Goal: Task Accomplishment & Management: Use online tool/utility

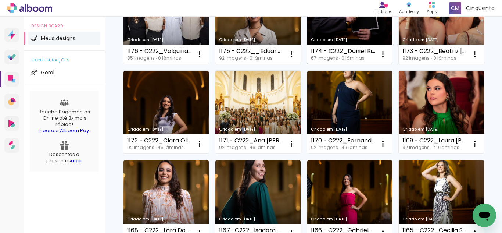
scroll to position [257, 0]
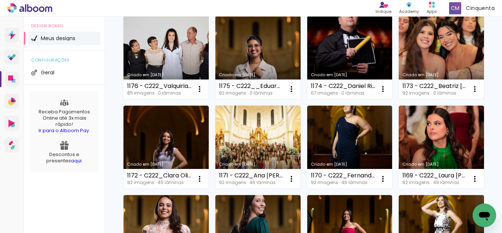
click at [399, 99] on link "Criado em [DATE]" at bounding box center [441, 57] width 85 height 83
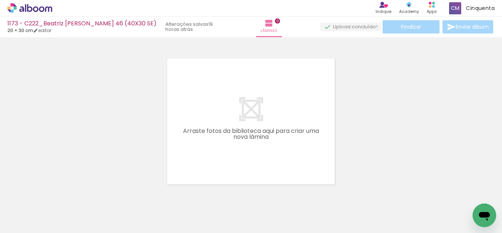
scroll to position [0, 1198]
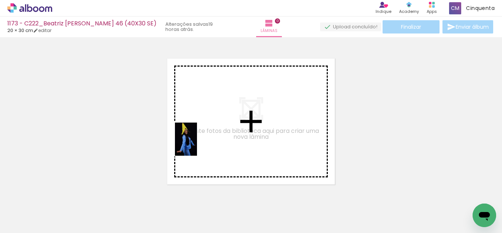
drag, startPoint x: 72, startPoint y: 210, endPoint x: 134, endPoint y: 203, distance: 62.1
click at [199, 143] on quentale-workspace at bounding box center [251, 116] width 502 height 233
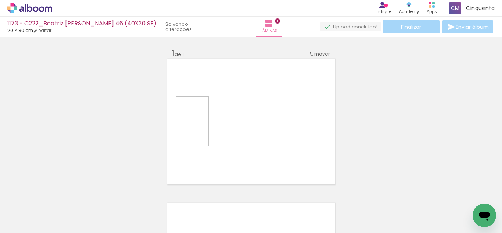
scroll to position [10, 0]
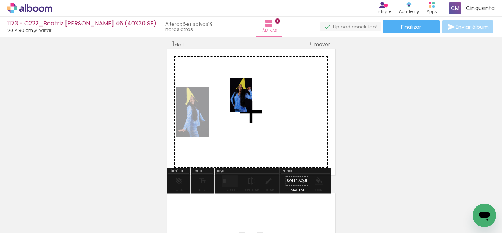
drag, startPoint x: 120, startPoint y: 212, endPoint x: 231, endPoint y: 162, distance: 122.5
click at [256, 97] on quentale-workspace at bounding box center [251, 116] width 502 height 233
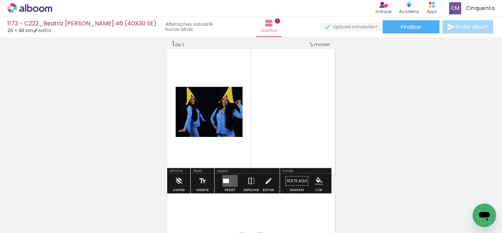
click at [226, 177] on quentale-layouter at bounding box center [229, 181] width 15 height 12
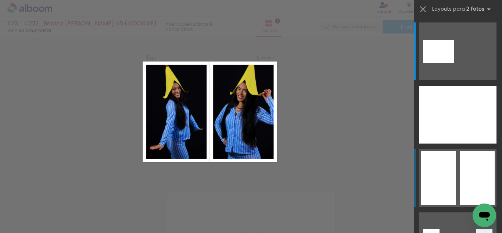
scroll to position [9, 0]
drag, startPoint x: 481, startPoint y: 178, endPoint x: 471, endPoint y: 176, distance: 10.1
click at [481, 178] on div at bounding box center [477, 178] width 35 height 54
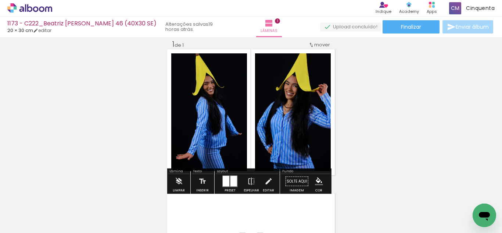
click at [318, 183] on iron-icon "color picker" at bounding box center [319, 181] width 8 height 8
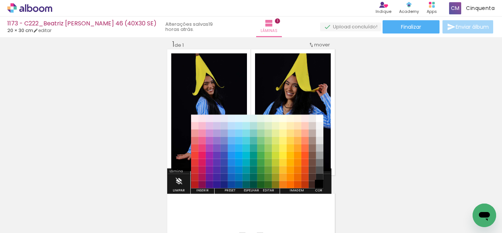
click at [320, 182] on paper-item "#000000" at bounding box center [319, 184] width 7 height 7
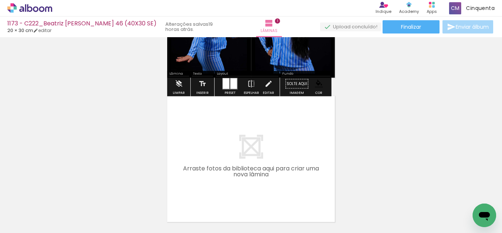
scroll to position [120, 0]
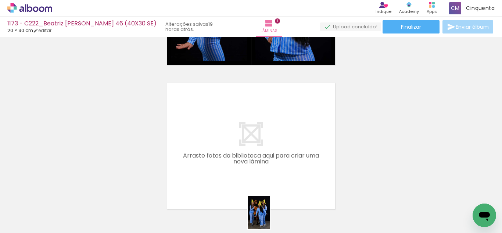
click at [272, 218] on div at bounding box center [276, 208] width 24 height 36
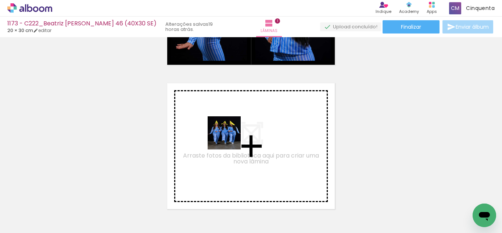
drag, startPoint x: 200, startPoint y: 216, endPoint x: 229, endPoint y: 132, distance: 88.6
click at [229, 132] on quentale-workspace at bounding box center [251, 116] width 502 height 233
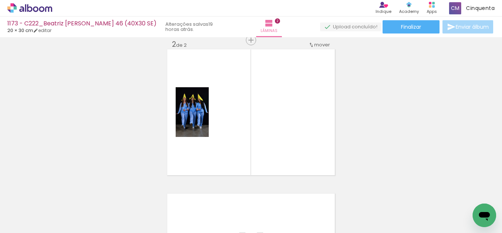
scroll to position [154, 0]
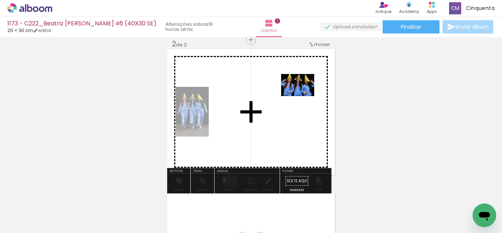
drag, startPoint x: 165, startPoint y: 215, endPoint x: 298, endPoint y: 102, distance: 174.5
click at [298, 102] on quentale-workspace at bounding box center [251, 116] width 502 height 233
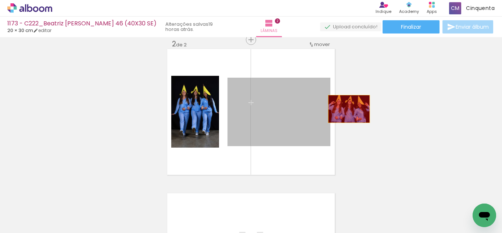
drag, startPoint x: 287, startPoint y: 117, endPoint x: 279, endPoint y: 187, distance: 70.3
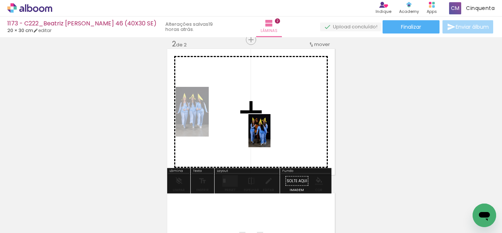
drag, startPoint x: 284, startPoint y: 206, endPoint x: 271, endPoint y: 136, distance: 71.4
click at [271, 136] on quentale-workspace at bounding box center [251, 116] width 502 height 233
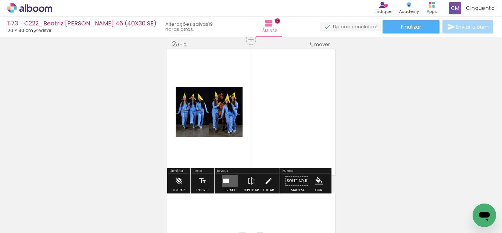
click at [222, 177] on quentale-layouter at bounding box center [229, 181] width 15 height 12
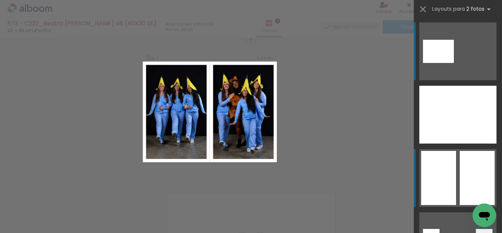
click at [445, 172] on div at bounding box center [438, 178] width 35 height 54
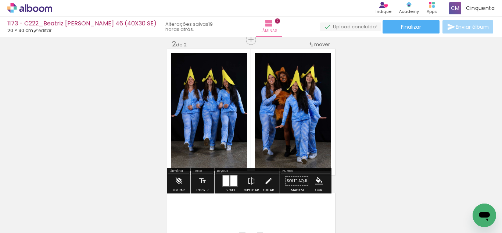
click at [316, 177] on iron-icon "color picker" at bounding box center [319, 181] width 8 height 8
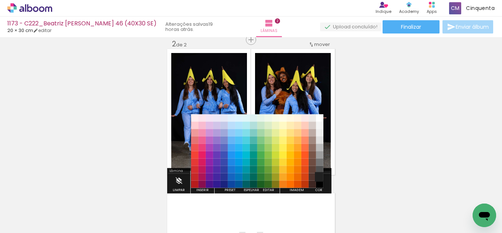
click at [318, 178] on paper-item "#212121" at bounding box center [319, 176] width 7 height 7
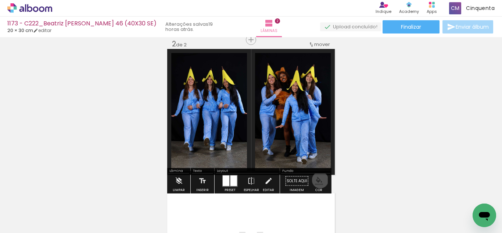
click at [317, 180] on iron-icon "color picker" at bounding box center [319, 181] width 8 height 8
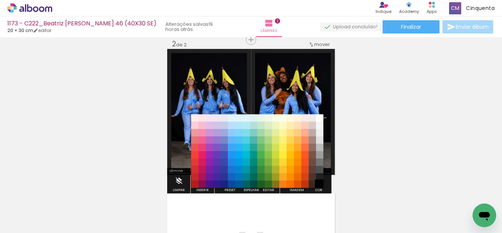
click at [319, 183] on paper-item "#000000" at bounding box center [319, 184] width 7 height 7
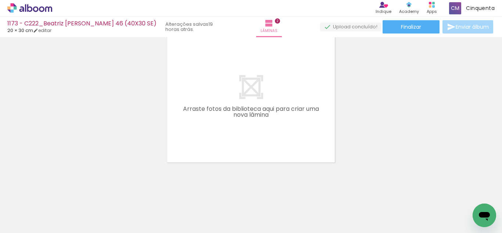
scroll to position [311, 0]
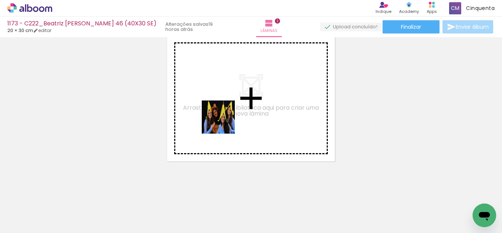
drag, startPoint x: 229, startPoint y: 211, endPoint x: 182, endPoint y: 175, distance: 59.5
click at [223, 121] on quentale-workspace at bounding box center [251, 116] width 502 height 233
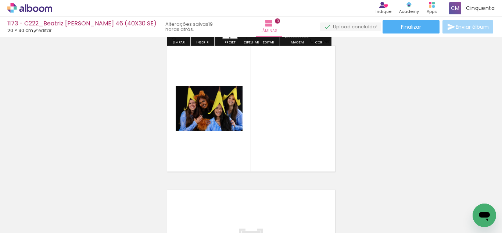
scroll to position [298, 0]
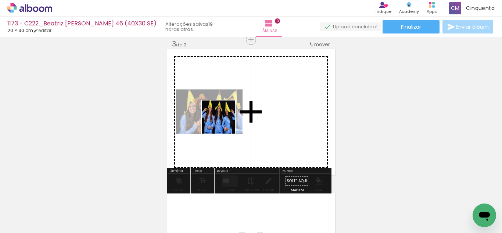
drag, startPoint x: 224, startPoint y: 122, endPoint x: 245, endPoint y: 102, distance: 29.4
click at [245, 102] on quentale-workspace at bounding box center [251, 116] width 502 height 233
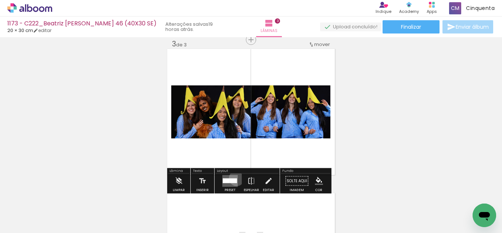
click at [235, 178] on div at bounding box center [233, 180] width 7 height 5
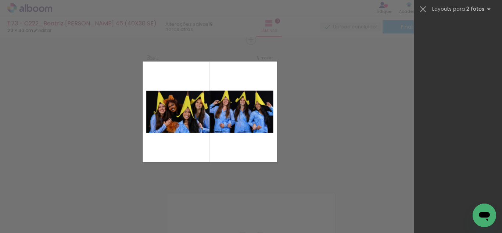
scroll to position [5793, 0]
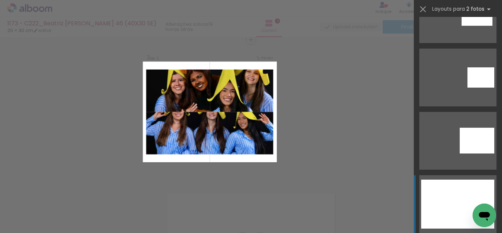
click at [459, 210] on div at bounding box center [457, 216] width 73 height 25
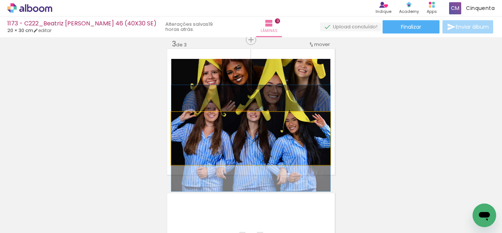
click at [296, 148] on quentale-photo at bounding box center [250, 138] width 159 height 53
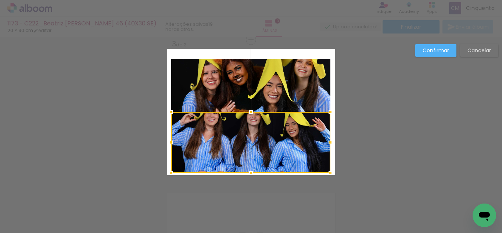
drag, startPoint x: 249, startPoint y: 167, endPoint x: 250, endPoint y: 174, distance: 7.7
click at [250, 174] on div at bounding box center [251, 172] width 15 height 15
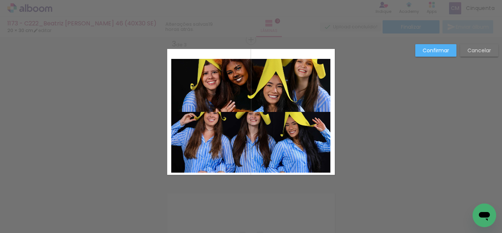
click at [255, 85] on quentale-photo at bounding box center [250, 85] width 159 height 53
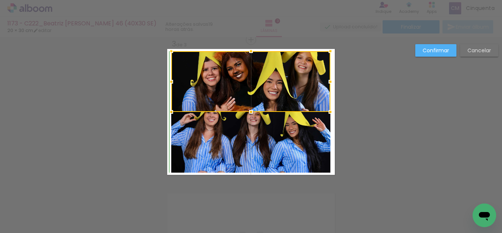
drag, startPoint x: 248, startPoint y: 60, endPoint x: 246, endPoint y: 51, distance: 8.6
click at [246, 51] on div at bounding box center [251, 51] width 15 height 15
click at [431, 45] on paper-button "Confirmar" at bounding box center [436, 50] width 41 height 13
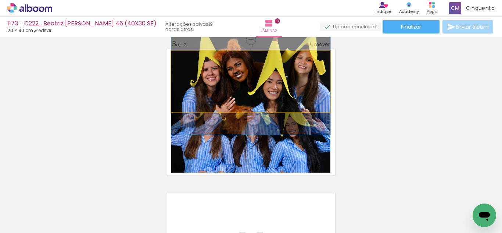
click at [320, 78] on quentale-photo at bounding box center [250, 81] width 159 height 61
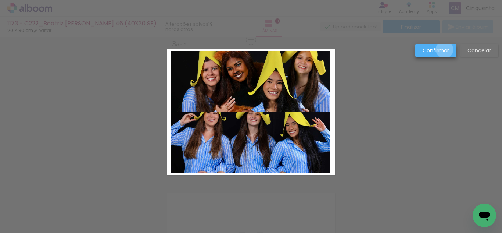
click at [0, 0] on slot "Confirmar" at bounding box center [0, 0] width 0 height 0
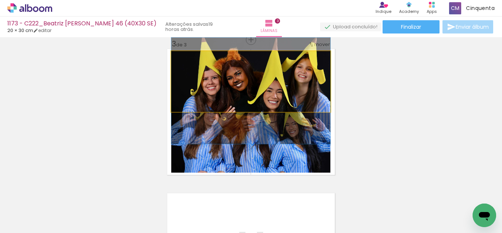
drag, startPoint x: 313, startPoint y: 83, endPoint x: 319, endPoint y: 93, distance: 10.9
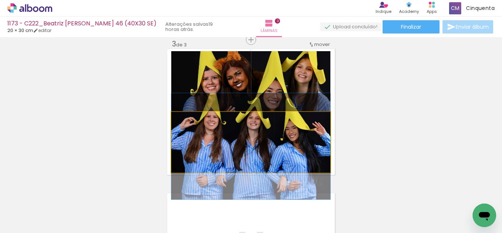
drag, startPoint x: 299, startPoint y: 161, endPoint x: 307, endPoint y: 165, distance: 9.1
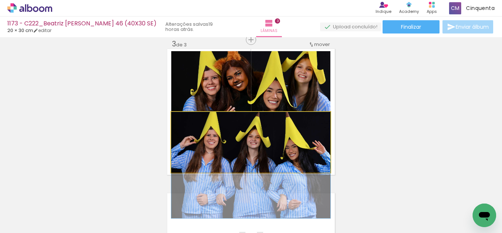
drag, startPoint x: 298, startPoint y: 150, endPoint x: 301, endPoint y: 165, distance: 15.7
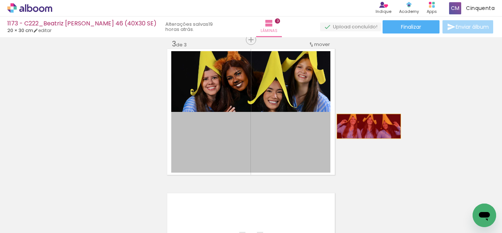
drag, startPoint x: 289, startPoint y: 154, endPoint x: 350, endPoint y: 131, distance: 64.7
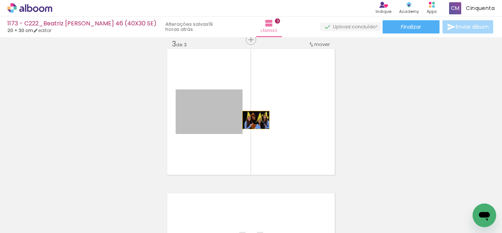
drag, startPoint x: 216, startPoint y: 108, endPoint x: 280, endPoint y: 115, distance: 64.3
click at [280, 115] on quentale-layouter at bounding box center [251, 112] width 168 height 126
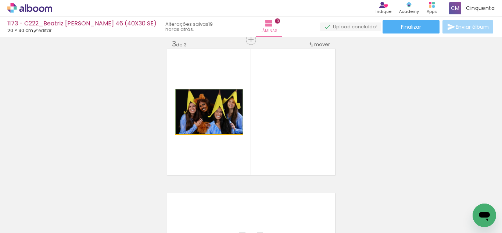
drag, startPoint x: 215, startPoint y: 129, endPoint x: 367, endPoint y: 115, distance: 152.9
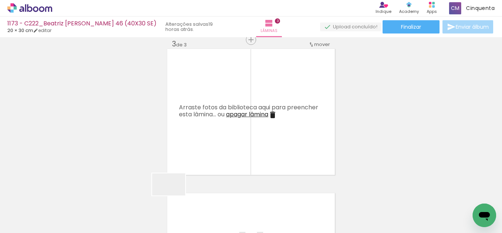
drag, startPoint x: 174, startPoint y: 195, endPoint x: 225, endPoint y: 146, distance: 71.0
click at [233, 121] on quentale-workspace at bounding box center [251, 116] width 502 height 233
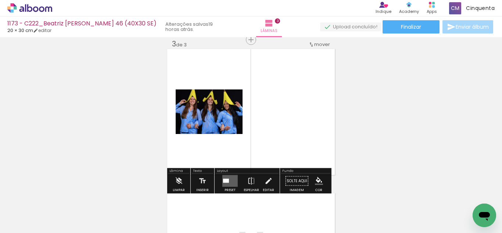
click at [226, 179] on div at bounding box center [226, 181] width 6 height 4
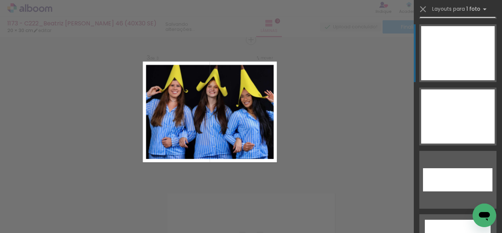
scroll to position [3259, 0]
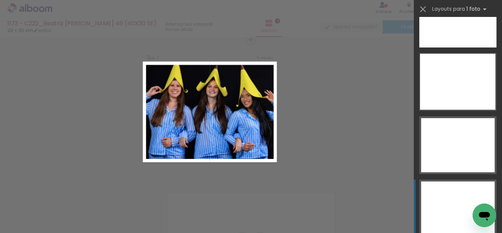
click at [452, 211] on div at bounding box center [458, 208] width 74 height 54
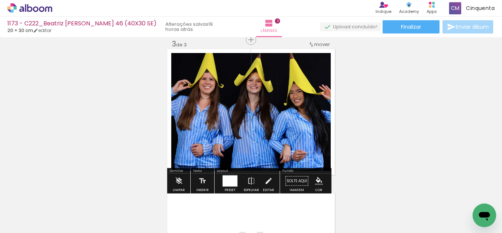
click at [317, 175] on paper-menu-button "#ffebee #ffcdd2 #ef9a9a #e57373 #ef5350 #f44336 #e53935 #d32f2f #c62828 #b71c1c…" at bounding box center [319, 181] width 14 height 14
click at [318, 177] on iron-icon "color picker" at bounding box center [319, 181] width 8 height 8
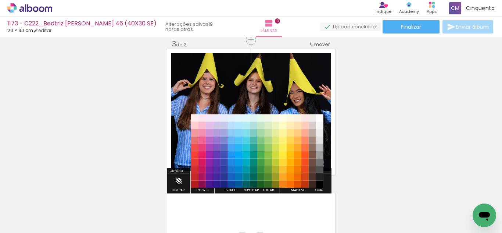
click at [318, 175] on paper-item "#212121" at bounding box center [319, 176] width 7 height 7
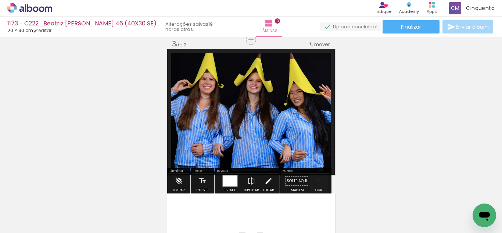
click at [320, 187] on quentale-thumb at bounding box center [317, 208] width 41 height 42
click at [317, 179] on iron-icon "color picker" at bounding box center [319, 181] width 8 height 8
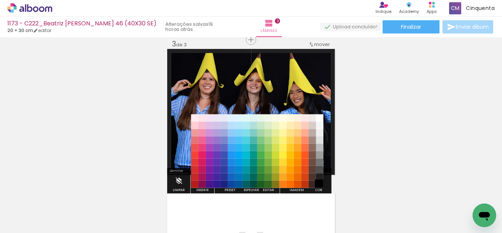
click at [320, 185] on paper-item "#000000" at bounding box center [319, 184] width 7 height 7
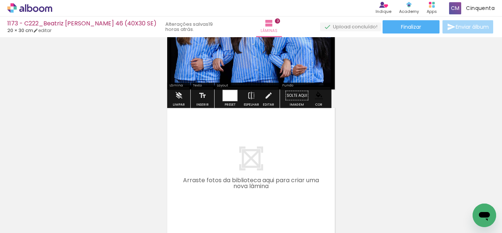
scroll to position [456, 0]
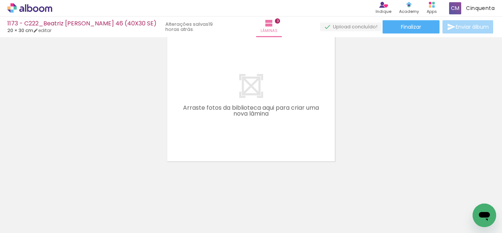
click at [37, 211] on iron-icon at bounding box center [38, 211] width 6 height 6
click at [37, 211] on paper-item "Não utilizadas" at bounding box center [24, 208] width 38 height 6
type input "Não utilizadas"
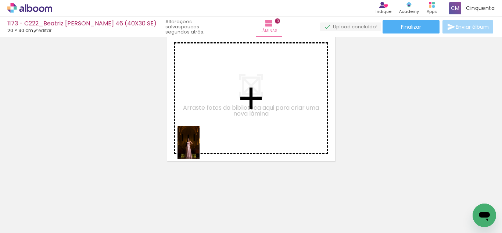
drag, startPoint x: 112, startPoint y: 221, endPoint x: 200, endPoint y: 148, distance: 114.1
click at [200, 148] on quentale-workspace at bounding box center [251, 116] width 502 height 233
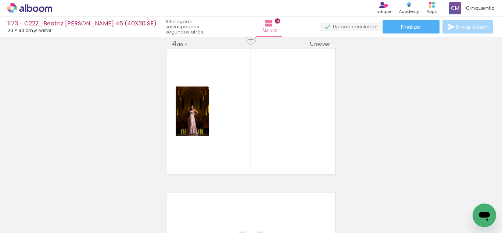
scroll to position [442, 0]
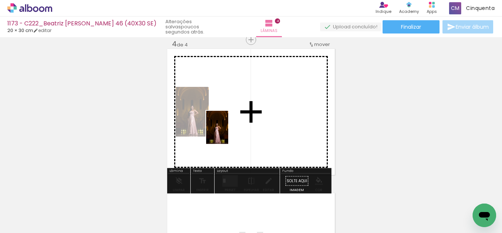
drag, startPoint x: 110, startPoint y: 214, endPoint x: 233, endPoint y: 151, distance: 138.2
click at [229, 133] on quentale-workspace at bounding box center [251, 116] width 502 height 233
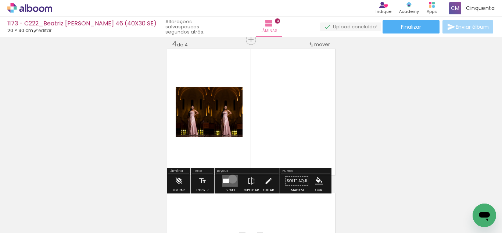
click at [231, 179] on quentale-layouter at bounding box center [229, 181] width 15 height 12
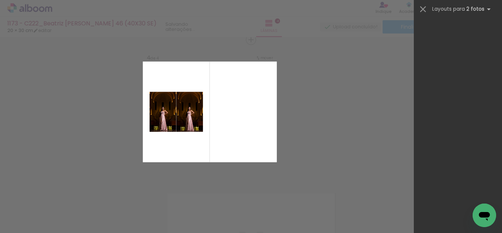
scroll to position [0, 0]
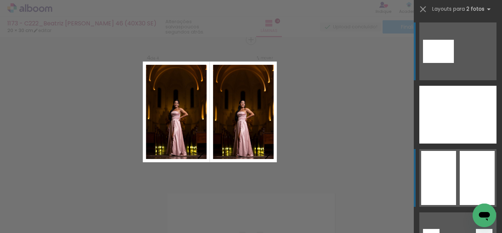
click at [443, 182] on div at bounding box center [438, 178] width 35 height 54
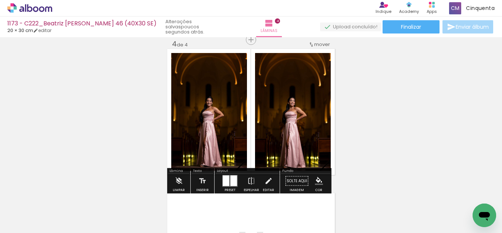
click at [320, 178] on iron-icon "color picker" at bounding box center [319, 181] width 8 height 8
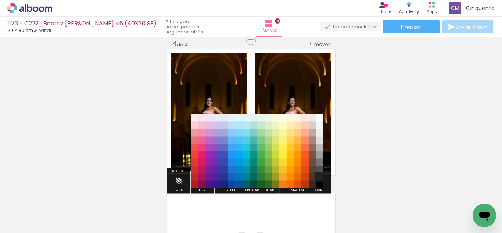
click at [320, 174] on paper-item "#212121" at bounding box center [319, 176] width 7 height 7
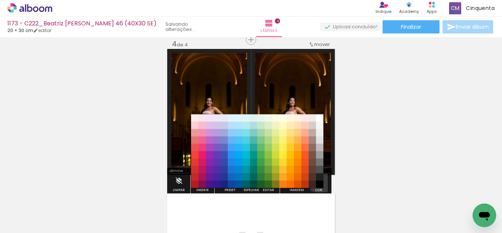
click at [318, 178] on iron-icon "color picker" at bounding box center [319, 181] width 8 height 8
click at [317, 184] on paper-item "#000000" at bounding box center [319, 184] width 7 height 7
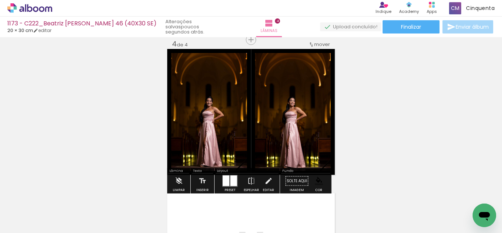
scroll to position [552, 0]
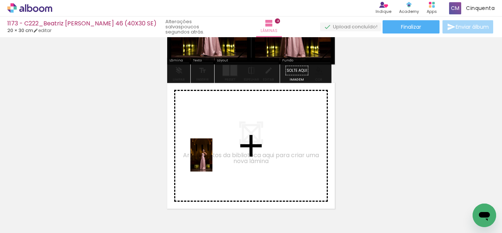
drag, startPoint x: 121, startPoint y: 211, endPoint x: 216, endPoint y: 151, distance: 112.3
click at [216, 151] on quentale-workspace at bounding box center [251, 116] width 502 height 233
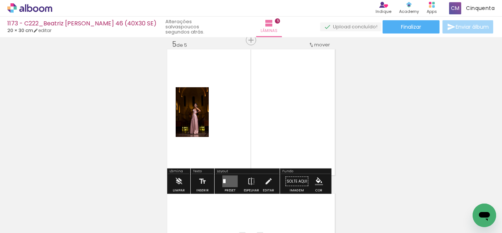
scroll to position [586, 0]
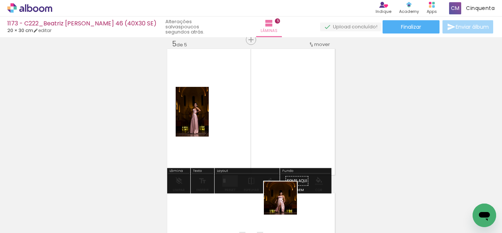
drag, startPoint x: 288, startPoint y: 216, endPoint x: 260, endPoint y: 141, distance: 79.7
click at [260, 141] on quentale-workspace at bounding box center [251, 116] width 502 height 233
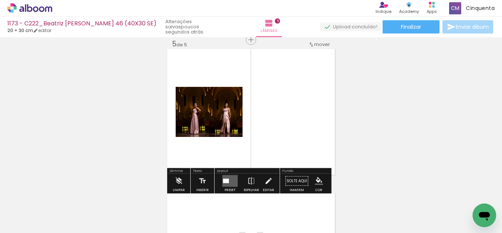
click at [232, 174] on div at bounding box center [230, 181] width 20 height 15
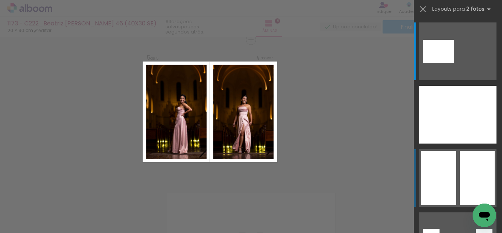
click at [460, 168] on div at bounding box center [477, 178] width 35 height 54
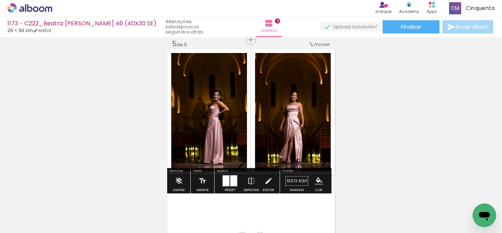
click at [316, 179] on iron-icon "color picker" at bounding box center [319, 181] width 8 height 8
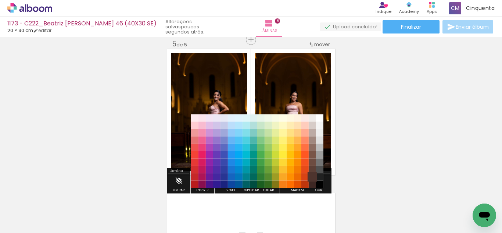
click at [316, 175] on paper-item "#4e342e" at bounding box center [312, 176] width 7 height 7
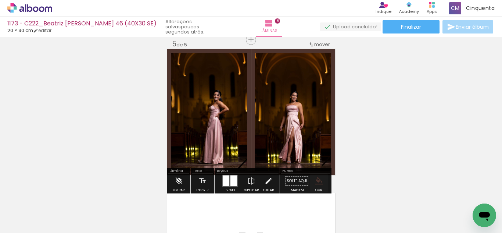
click at [319, 179] on iron-icon "color picker" at bounding box center [319, 181] width 8 height 8
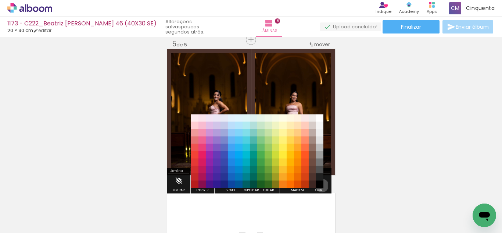
click at [320, 185] on paper-item "#000000" at bounding box center [319, 184] width 7 height 7
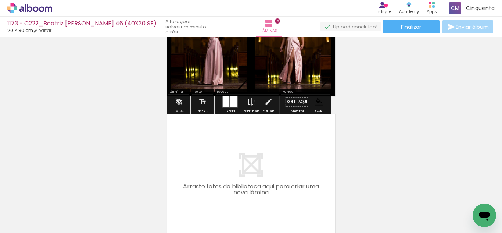
scroll to position [623, 0]
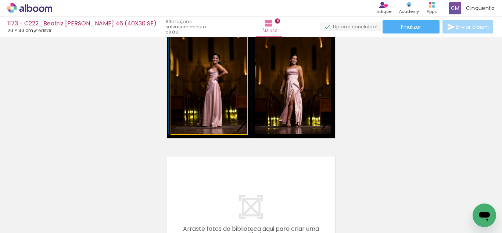
drag, startPoint x: 226, startPoint y: 108, endPoint x: 213, endPoint y: 109, distance: 13.3
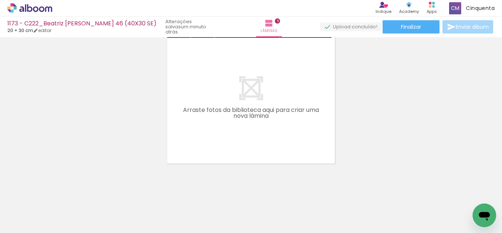
scroll to position [744, 0]
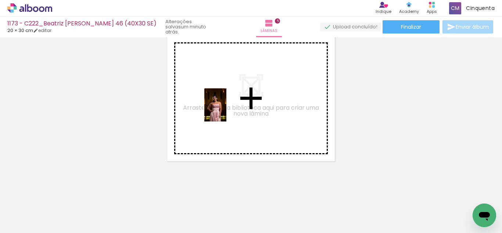
drag, startPoint x: 120, startPoint y: 207, endPoint x: 229, endPoint y: 109, distance: 146.4
click at [229, 109] on quentale-workspace at bounding box center [251, 116] width 502 height 233
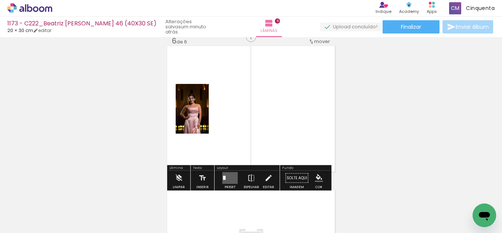
scroll to position [730, 0]
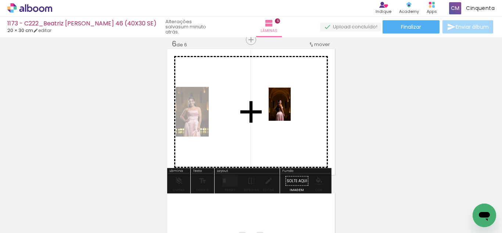
drag, startPoint x: 158, startPoint y: 208, endPoint x: 299, endPoint y: 105, distance: 174.4
click at [299, 105] on quentale-workspace at bounding box center [251, 116] width 502 height 233
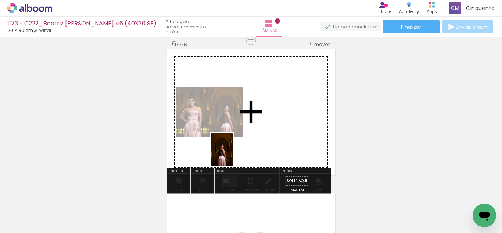
drag, startPoint x: 162, startPoint y: 219, endPoint x: 237, endPoint y: 146, distance: 105.1
click at [237, 146] on quentale-workspace at bounding box center [251, 116] width 502 height 233
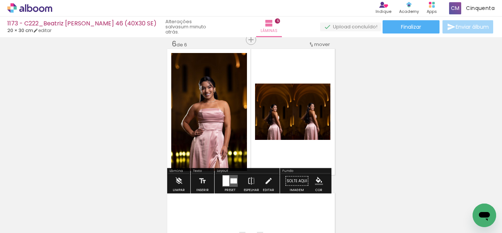
click at [232, 178] on div at bounding box center [232, 180] width 3 height 5
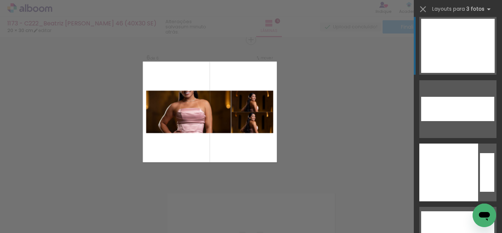
scroll to position [13132, 0]
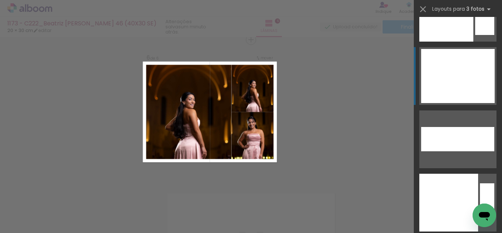
click at [447, 77] on div at bounding box center [445, 76] width 49 height 54
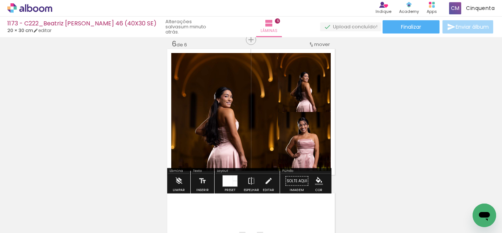
click at [250, 143] on quentale-photo at bounding box center [224, 112] width 107 height 118
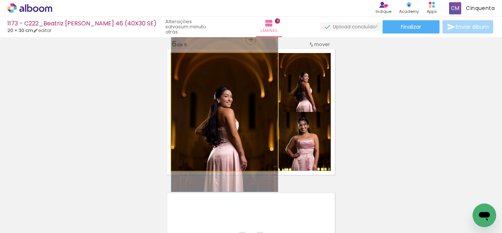
click at [250, 143] on quentale-photo at bounding box center [224, 112] width 107 height 118
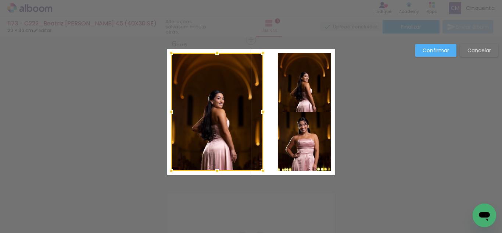
drag, startPoint x: 276, startPoint y: 112, endPoint x: 261, endPoint y: 114, distance: 14.8
click at [261, 114] on div at bounding box center [263, 111] width 15 height 15
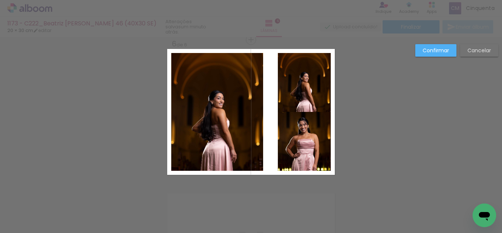
click at [289, 100] on quentale-photo at bounding box center [304, 82] width 53 height 59
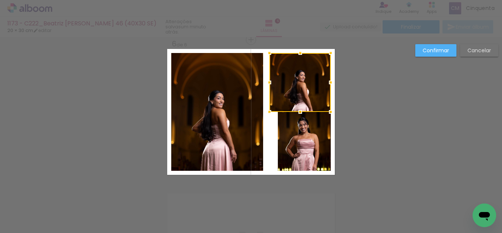
drag, startPoint x: 274, startPoint y: 83, endPoint x: 265, endPoint y: 83, distance: 8.5
click at [265, 83] on div at bounding box center [269, 82] width 15 height 15
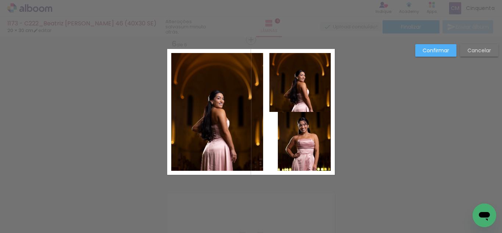
click at [302, 143] on quentale-photo at bounding box center [304, 141] width 53 height 59
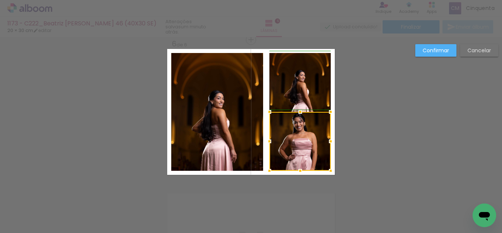
drag, startPoint x: 275, startPoint y: 140, endPoint x: 261, endPoint y: 139, distance: 14.7
click at [265, 140] on div at bounding box center [269, 141] width 15 height 15
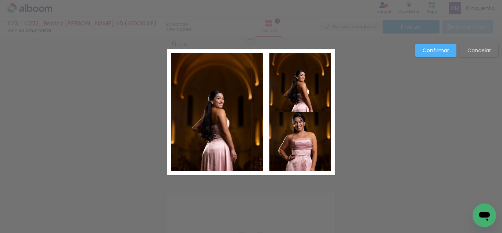
click at [248, 134] on quentale-photo at bounding box center [217, 112] width 92 height 118
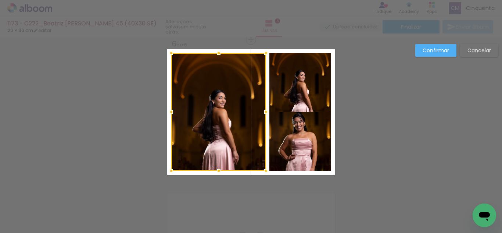
drag, startPoint x: 261, startPoint y: 114, endPoint x: 266, endPoint y: 120, distance: 7.8
click at [266, 120] on album-spread "6 de 6" at bounding box center [251, 112] width 168 height 126
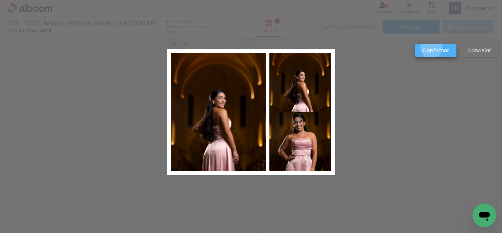
click at [0, 0] on slot "Confirmar" at bounding box center [0, 0] width 0 height 0
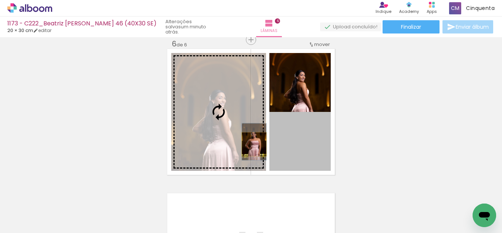
drag, startPoint x: 305, startPoint y: 150, endPoint x: 252, endPoint y: 144, distance: 54.0
click at [0, 0] on slot at bounding box center [0, 0] width 0 height 0
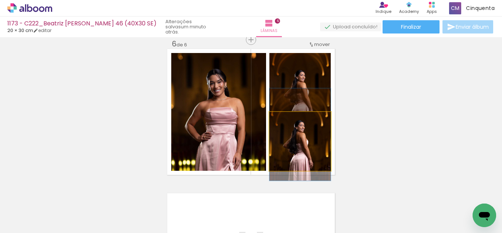
drag, startPoint x: 312, startPoint y: 149, endPoint x: 310, endPoint y: 142, distance: 6.9
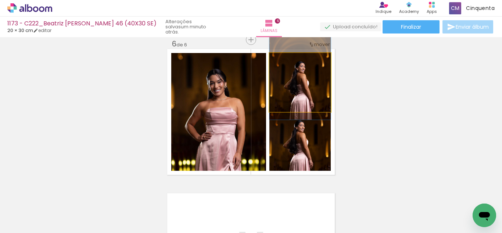
drag, startPoint x: 293, startPoint y: 95, endPoint x: 290, endPoint y: 86, distance: 8.5
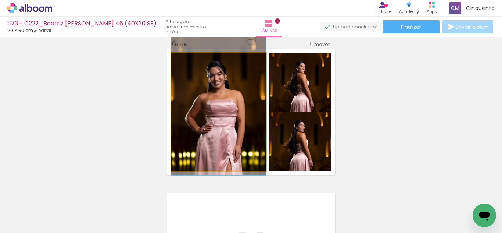
drag, startPoint x: 220, startPoint y: 138, endPoint x: 229, endPoint y: 130, distance: 12.3
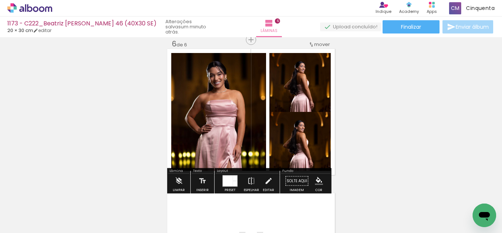
click at [319, 180] on iron-icon "color picker" at bounding box center [319, 181] width 8 height 8
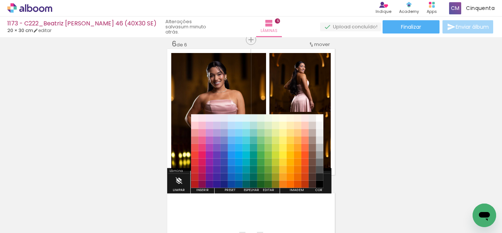
click at [322, 175] on paper-item "#212121" at bounding box center [319, 176] width 7 height 7
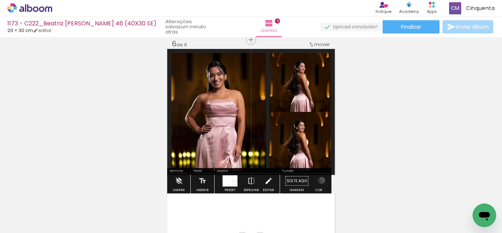
click at [319, 180] on iron-icon "color picker" at bounding box center [319, 181] width 8 height 8
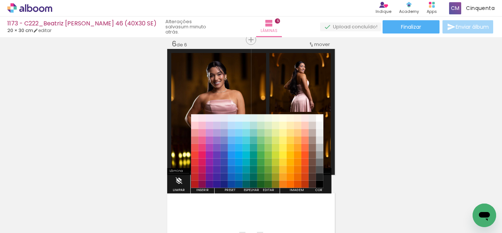
click at [319, 185] on paper-item "#000000" at bounding box center [319, 184] width 7 height 7
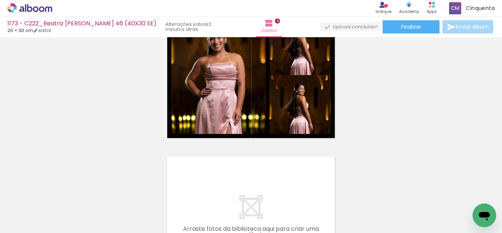
scroll to position [841, 0]
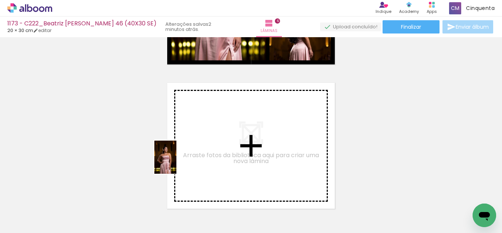
drag, startPoint x: 125, startPoint y: 208, endPoint x: 191, endPoint y: 159, distance: 82.3
click at [191, 159] on quentale-workspace at bounding box center [251, 116] width 502 height 233
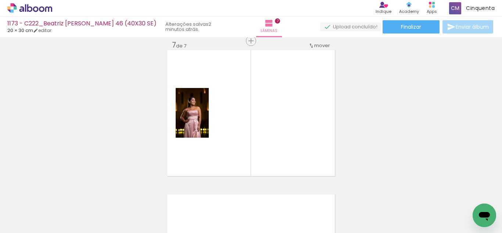
scroll to position [875, 0]
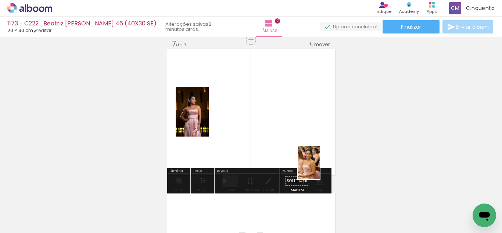
drag, startPoint x: 406, startPoint y: 214, endPoint x: 270, endPoint y: 182, distance: 138.9
click at [306, 158] on quentale-workspace at bounding box center [251, 116] width 502 height 233
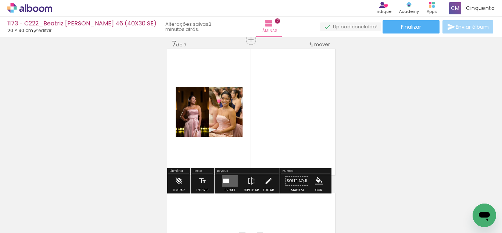
click at [228, 178] on quentale-layouter at bounding box center [229, 181] width 15 height 12
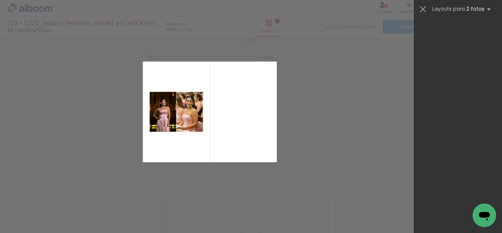
scroll to position [0, 0]
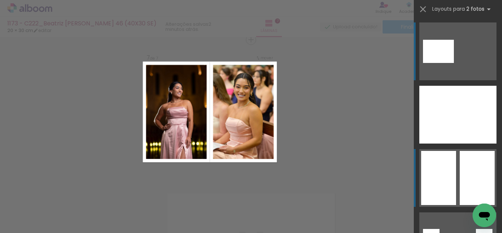
click at [466, 173] on div at bounding box center [477, 178] width 35 height 54
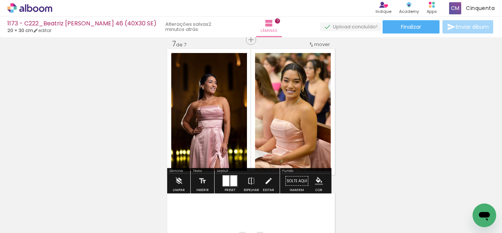
click at [315, 179] on iron-icon "color picker" at bounding box center [319, 181] width 8 height 8
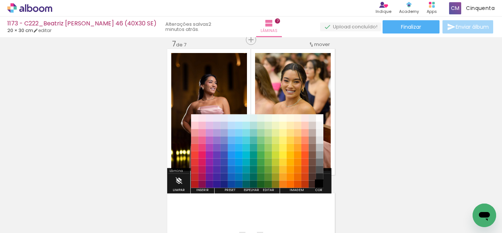
click at [318, 181] on paper-item "#000000" at bounding box center [319, 184] width 7 height 7
click at [315, 175] on paper-item "#4e342e" at bounding box center [312, 176] width 7 height 7
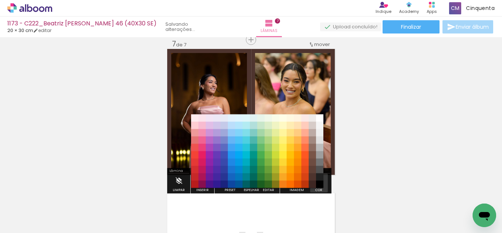
click at [316, 177] on iron-icon "color picker" at bounding box center [319, 181] width 8 height 8
click at [318, 182] on paper-item "#000000" at bounding box center [319, 184] width 7 height 7
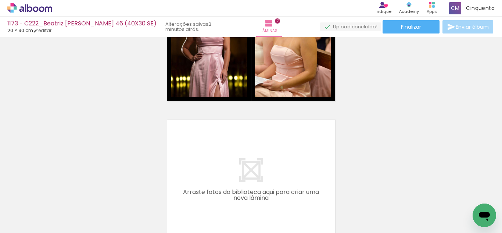
scroll to position [0, 735]
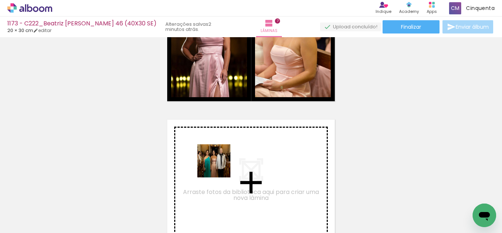
drag, startPoint x: 205, startPoint y: 216, endPoint x: 220, endPoint y: 163, distance: 54.7
click at [220, 163] on quentale-workspace at bounding box center [251, 116] width 502 height 233
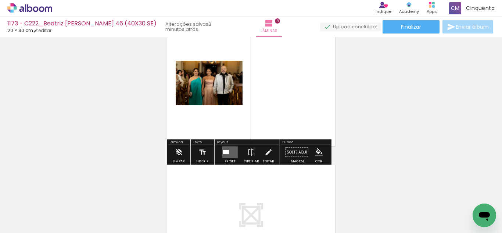
scroll to position [1055, 0]
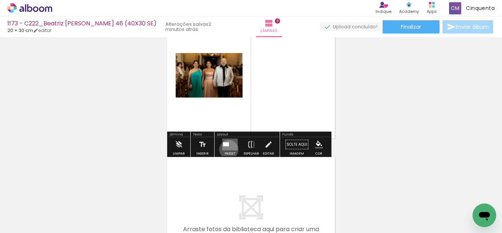
click at [227, 149] on quentale-layouter at bounding box center [229, 145] width 15 height 12
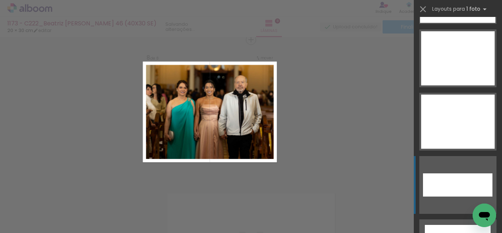
scroll to position [3332, 0]
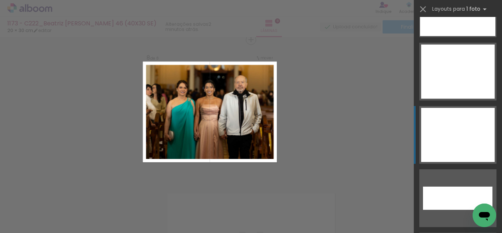
click at [469, 149] on div at bounding box center [458, 135] width 74 height 54
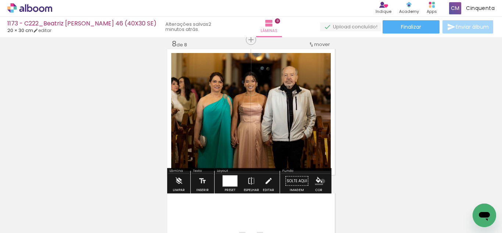
click at [320, 181] on iron-icon "color picker" at bounding box center [319, 181] width 8 height 8
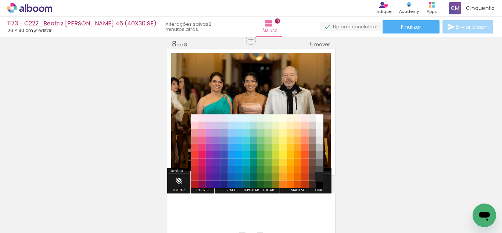
click at [318, 175] on paper-item "#212121" at bounding box center [319, 176] width 7 height 7
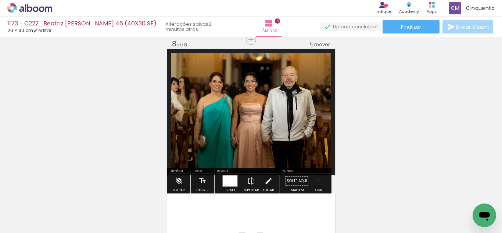
click at [316, 181] on iron-icon "color picker" at bounding box center [319, 181] width 8 height 8
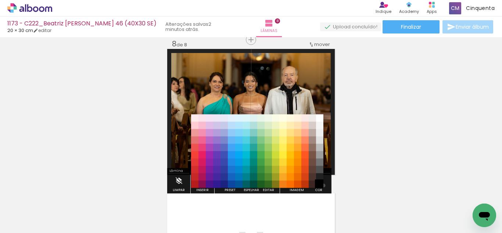
click at [321, 186] on paper-item "#000000" at bounding box center [319, 184] width 7 height 7
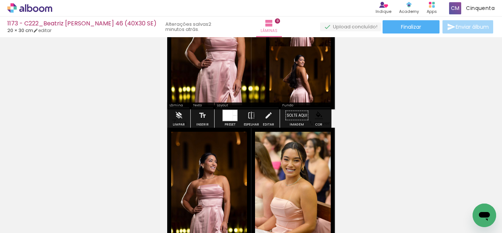
scroll to position [835, 0]
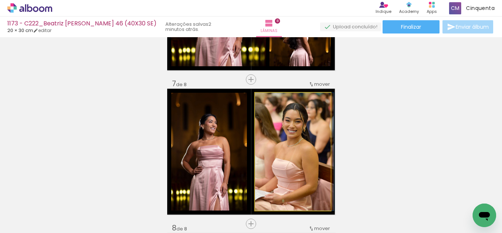
drag, startPoint x: 296, startPoint y: 159, endPoint x: 374, endPoint y: 120, distance: 87.2
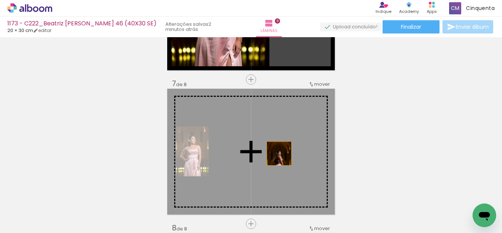
drag, startPoint x: 293, startPoint y: 54, endPoint x: 275, endPoint y: 156, distance: 103.9
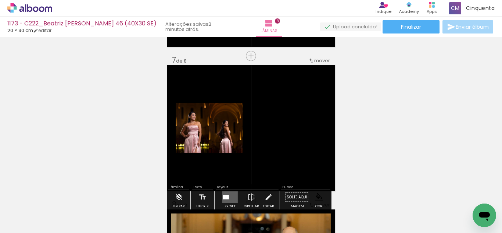
scroll to position [872, 0]
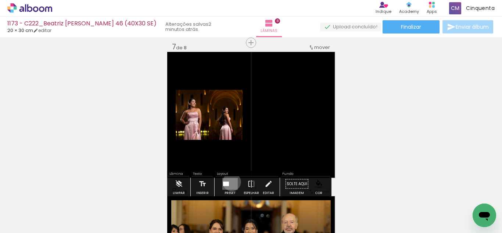
click at [230, 182] on quentale-layouter at bounding box center [229, 184] width 15 height 12
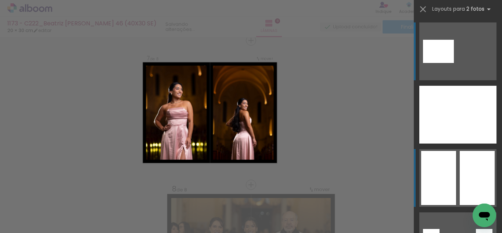
click at [477, 174] on div at bounding box center [477, 178] width 35 height 54
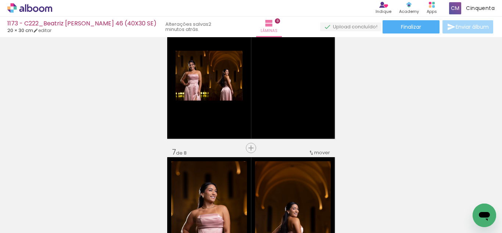
scroll to position [764, 0]
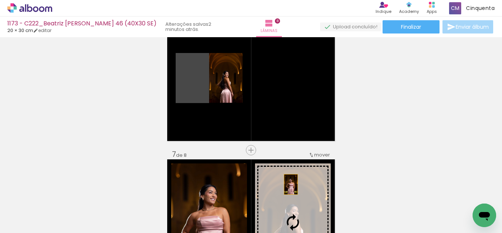
drag, startPoint x: 185, startPoint y: 95, endPoint x: 288, endPoint y: 184, distance: 136.9
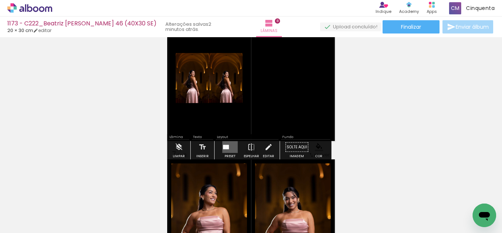
click at [233, 142] on quentale-layouter at bounding box center [229, 147] width 15 height 12
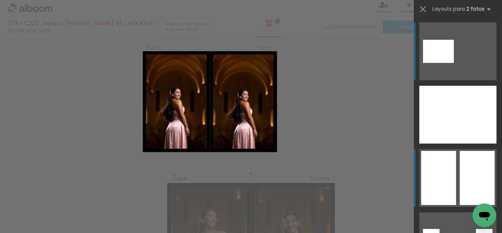
click at [442, 160] on div at bounding box center [438, 178] width 35 height 54
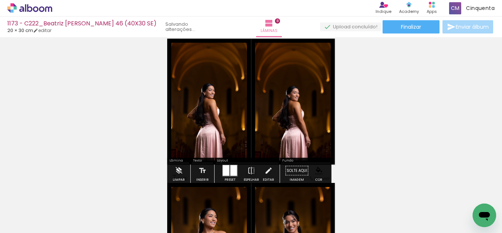
scroll to position [730, 0]
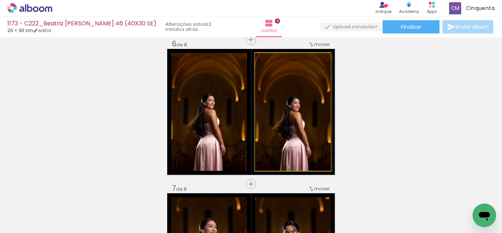
drag, startPoint x: 277, startPoint y: 139, endPoint x: 278, endPoint y: 129, distance: 10.0
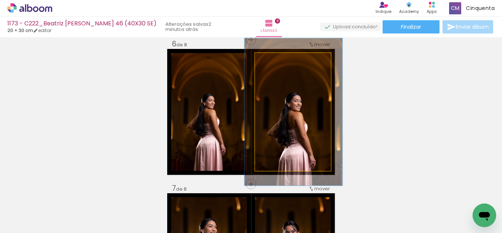
drag, startPoint x: 271, startPoint y: 58, endPoint x: 278, endPoint y: 67, distance: 10.7
type paper-slider "126"
click at [278, 67] on quentale-photo at bounding box center [293, 112] width 76 height 118
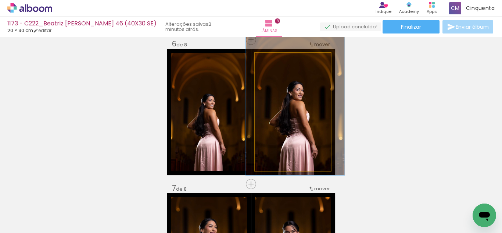
drag, startPoint x: 289, startPoint y: 117, endPoint x: 289, endPoint y: 106, distance: 11.8
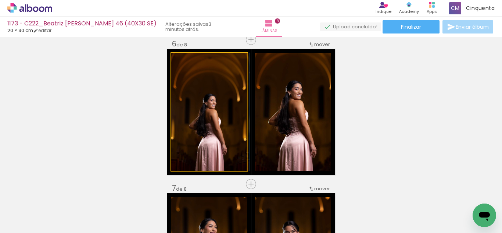
drag, startPoint x: 197, startPoint y: 137, endPoint x: 199, endPoint y: 124, distance: 12.9
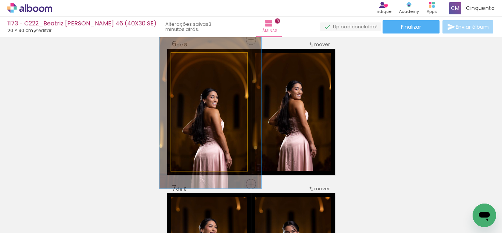
drag, startPoint x: 189, startPoint y: 61, endPoint x: 196, endPoint y: 65, distance: 8.7
click at [196, 65] on div at bounding box center [196, 61] width 12 height 12
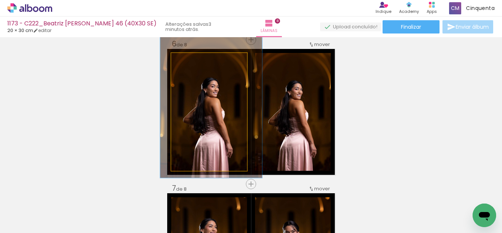
drag, startPoint x: 214, startPoint y: 119, endPoint x: 215, endPoint y: 108, distance: 10.7
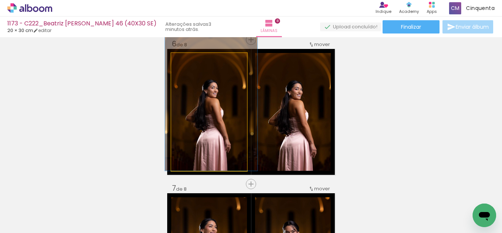
type paper-slider "118"
click at [194, 62] on div at bounding box center [194, 61] width 12 height 12
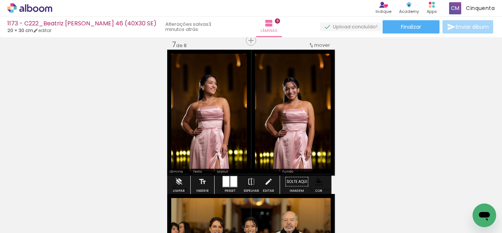
scroll to position [877, 0]
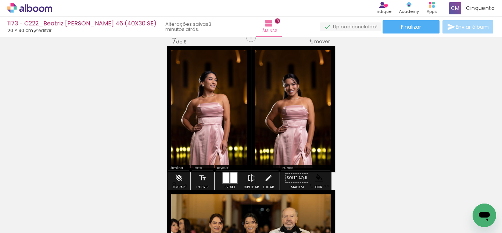
click at [252, 177] on iron-icon at bounding box center [252, 178] width 8 height 15
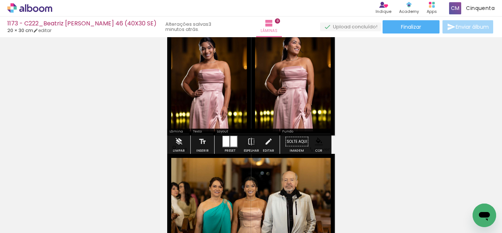
scroll to position [914, 0]
click at [248, 142] on iron-icon at bounding box center [252, 141] width 8 height 15
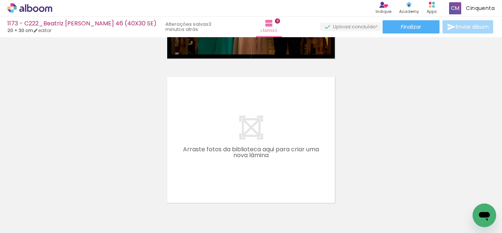
scroll to position [0, 0]
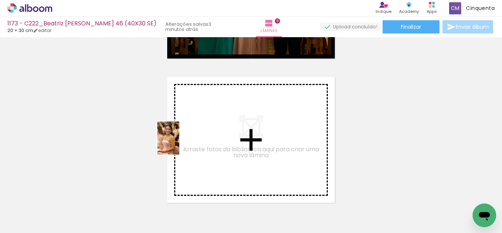
drag, startPoint x: 288, startPoint y: 187, endPoint x: 197, endPoint y: 137, distance: 104.5
click at [197, 137] on quentale-workspace at bounding box center [251, 116] width 502 height 233
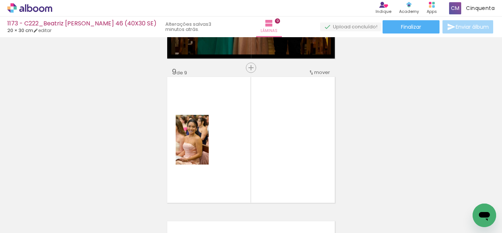
scroll to position [1163, 0]
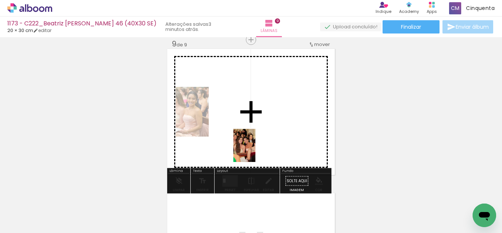
drag, startPoint x: 161, startPoint y: 175, endPoint x: 256, endPoint y: 151, distance: 97.8
click at [256, 151] on quentale-workspace at bounding box center [251, 116] width 502 height 233
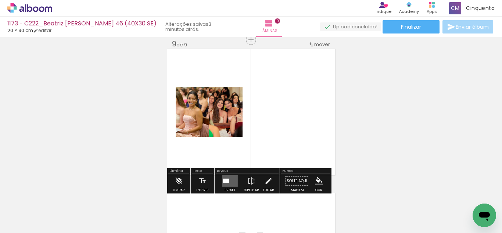
click at [226, 183] on div at bounding box center [227, 181] width 3 height 4
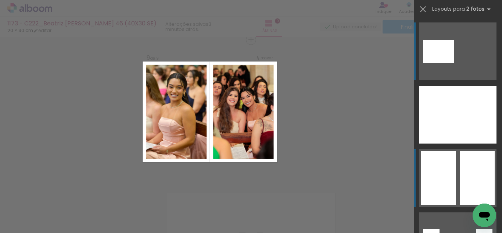
click at [467, 183] on div at bounding box center [477, 178] width 35 height 54
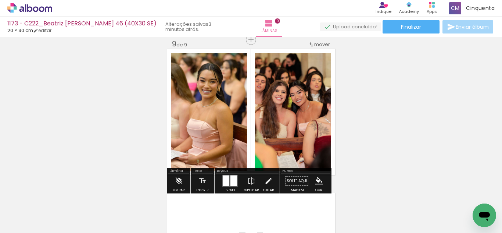
click at [317, 179] on iron-icon "color picker" at bounding box center [319, 181] width 8 height 8
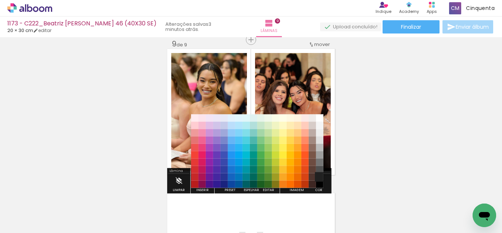
click at [317, 176] on paper-item "#212121" at bounding box center [319, 176] width 7 height 7
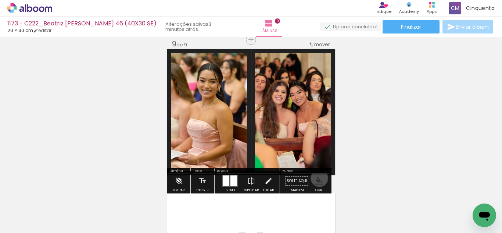
click at [317, 178] on iron-icon "color picker" at bounding box center [319, 181] width 8 height 8
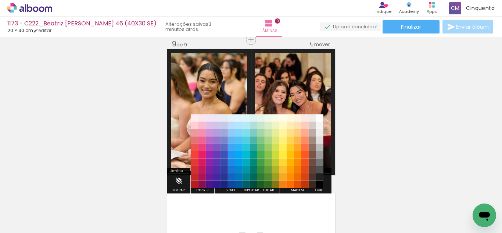
click at [323, 181] on paper-item "#212121" at bounding box center [319, 176] width 7 height 7
click at [322, 182] on paper-item "#000000" at bounding box center [319, 184] width 7 height 7
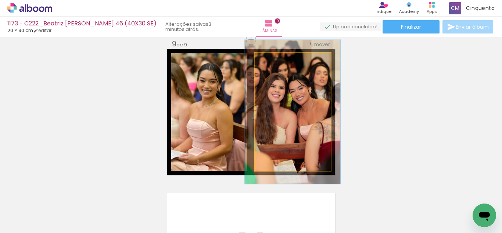
drag, startPoint x: 268, startPoint y: 61, endPoint x: 285, endPoint y: 74, distance: 21.5
click at [275, 65] on div at bounding box center [278, 61] width 12 height 12
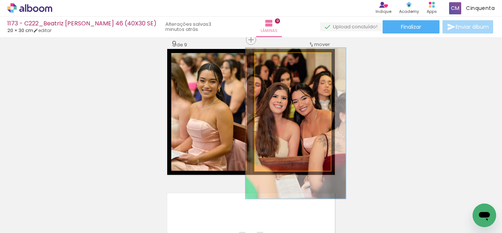
drag, startPoint x: 292, startPoint y: 88, endPoint x: 295, endPoint y: 100, distance: 11.8
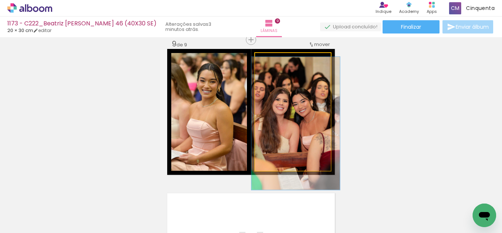
drag, startPoint x: 282, startPoint y: 62, endPoint x: 277, endPoint y: 63, distance: 4.5
type paper-slider "113"
click at [277, 63] on div at bounding box center [276, 61] width 12 height 12
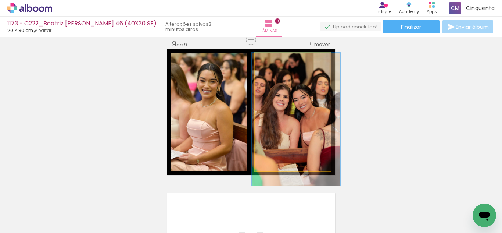
drag, startPoint x: 298, startPoint y: 95, endPoint x: 298, endPoint y: 107, distance: 12.9
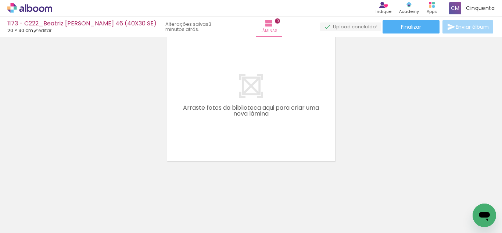
scroll to position [0, 804]
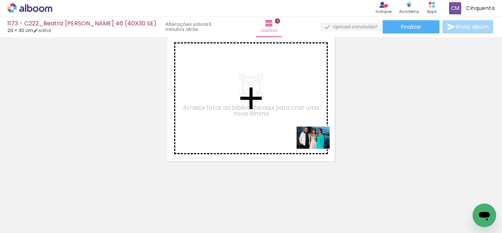
drag, startPoint x: 389, startPoint y: 223, endPoint x: 302, endPoint y: 147, distance: 116.2
click at [306, 144] on quentale-workspace at bounding box center [251, 116] width 502 height 233
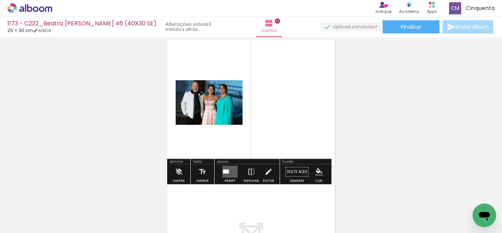
scroll to position [1307, 0]
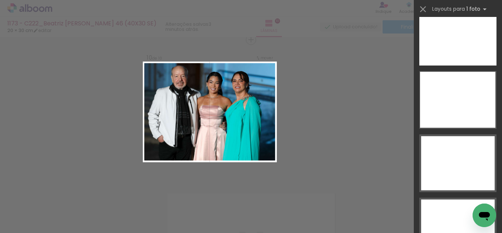
scroll to position [3281, 0]
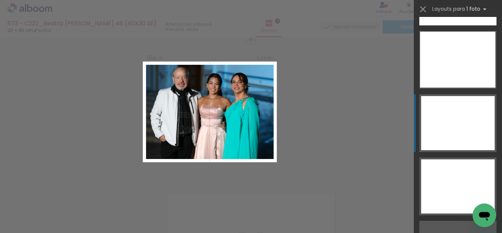
click at [448, 129] on div at bounding box center [458, 123] width 74 height 54
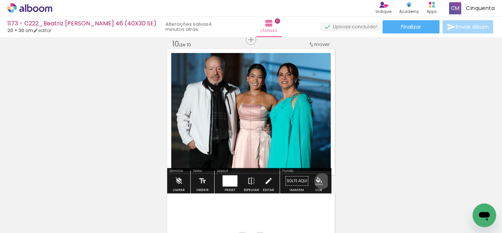
click at [320, 181] on iron-icon "color picker" at bounding box center [319, 181] width 8 height 8
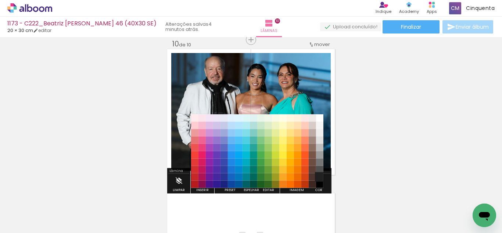
click at [318, 178] on paper-item "#212121" at bounding box center [319, 176] width 7 height 7
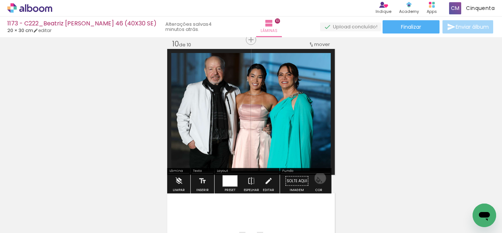
click at [318, 178] on iron-icon "color picker" at bounding box center [319, 181] width 8 height 8
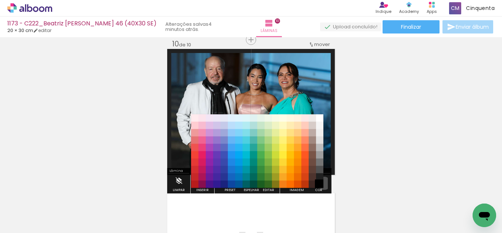
click at [322, 183] on paper-item "#000000" at bounding box center [319, 184] width 7 height 7
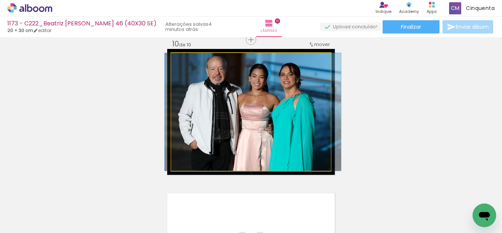
drag, startPoint x: 282, startPoint y: 138, endPoint x: 284, endPoint y: 150, distance: 12.6
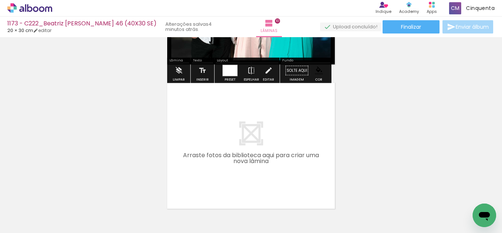
scroll to position [1454, 0]
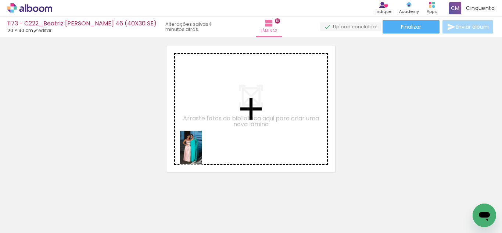
drag, startPoint x: 171, startPoint y: 214, endPoint x: 202, endPoint y: 153, distance: 68.3
click at [202, 153] on quentale-workspace at bounding box center [251, 116] width 502 height 233
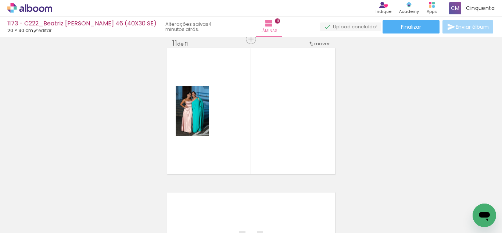
scroll to position [1451, 0]
drag, startPoint x: 157, startPoint y: 223, endPoint x: 160, endPoint y: 217, distance: 7.1
click at [0, 0] on slot at bounding box center [0, 0] width 0 height 0
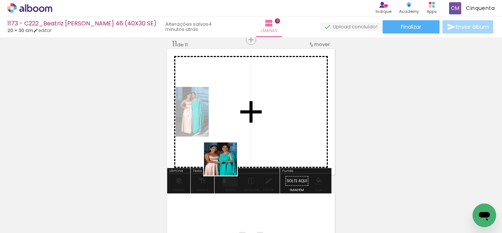
drag, startPoint x: 180, startPoint y: 213, endPoint x: 233, endPoint y: 157, distance: 76.5
click at [233, 157] on quentale-workspace at bounding box center [251, 116] width 502 height 233
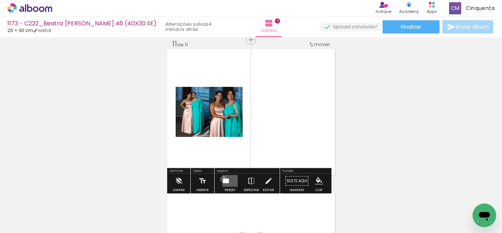
drag, startPoint x: 222, startPoint y: 179, endPoint x: 247, endPoint y: 174, distance: 25.2
click at [224, 180] on div at bounding box center [224, 181] width 3 height 4
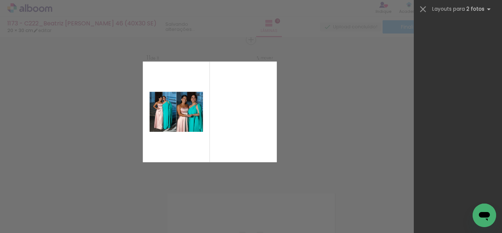
scroll to position [0, 0]
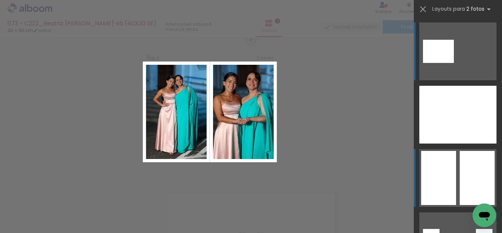
drag, startPoint x: 451, startPoint y: 178, endPoint x: 452, endPoint y: 172, distance: 5.5
click at [451, 176] on div at bounding box center [438, 178] width 35 height 54
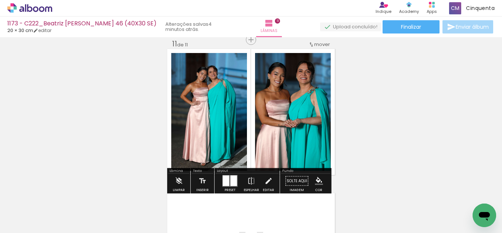
click at [315, 184] on iron-icon "color picker" at bounding box center [319, 181] width 8 height 8
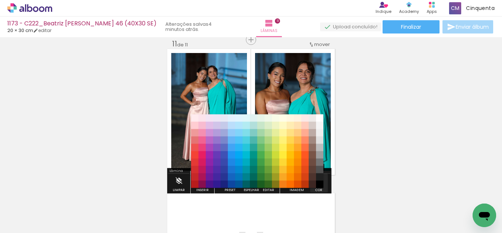
click at [319, 181] on div "#ffebee #ffcdd2 #ef9a9a #e57373 #ef5350 #f44336 #e53935 #d32f2f #c62828 #b71c1c…" at bounding box center [257, 155] width 132 height 74
click at [318, 177] on paper-item "#212121" at bounding box center [319, 176] width 7 height 7
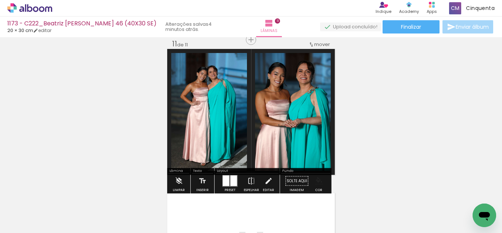
click at [319, 179] on iron-icon "color picker" at bounding box center [319, 181] width 8 height 8
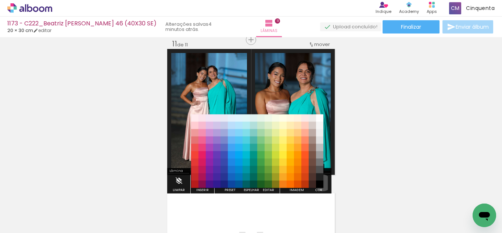
click at [321, 183] on paper-item "#000000" at bounding box center [319, 184] width 7 height 7
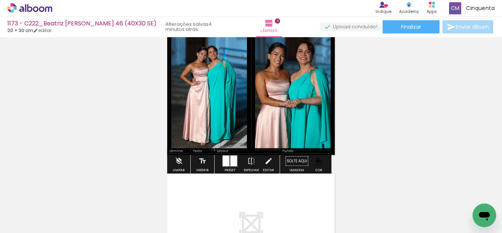
scroll to position [1488, 0]
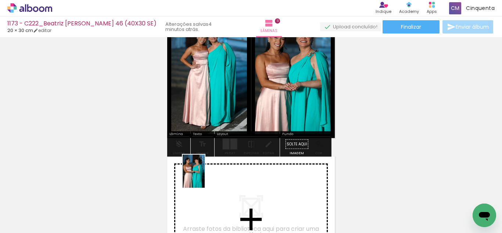
drag, startPoint x: 187, startPoint y: 199, endPoint x: 205, endPoint y: 177, distance: 28.8
click at [205, 177] on quentale-workspace at bounding box center [251, 116] width 502 height 233
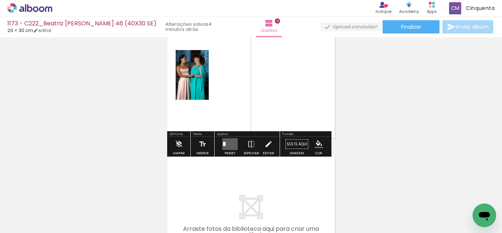
scroll to position [1669, 0]
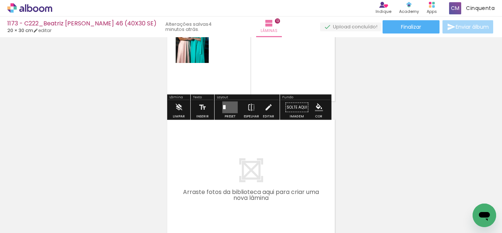
click at [263, 214] on div at bounding box center [258, 208] width 24 height 36
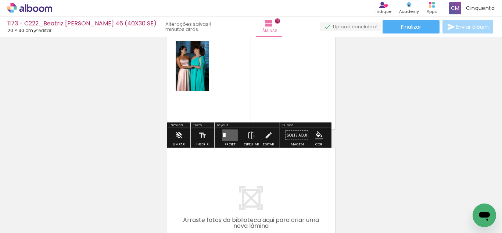
scroll to position [1595, 0]
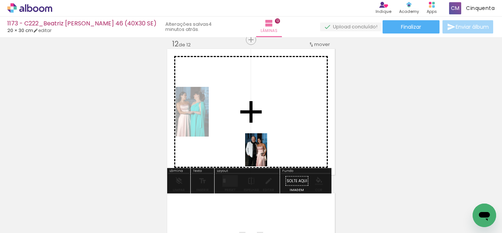
drag, startPoint x: 262, startPoint y: 213, endPoint x: 219, endPoint y: 165, distance: 64.3
click at [260, 146] on quentale-workspace at bounding box center [251, 116] width 502 height 233
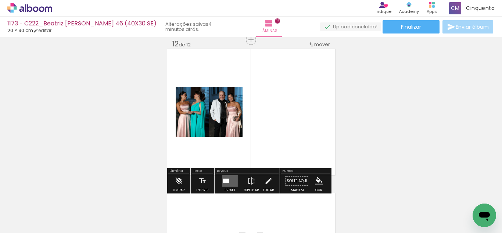
click at [0, 0] on slot at bounding box center [0, 0] width 0 height 0
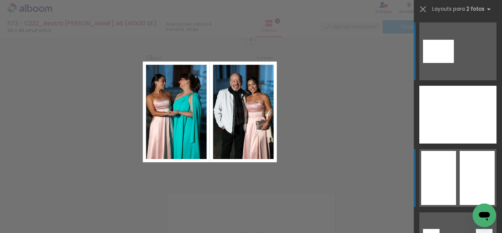
click at [456, 170] on quentale-layouter at bounding box center [458, 178] width 77 height 58
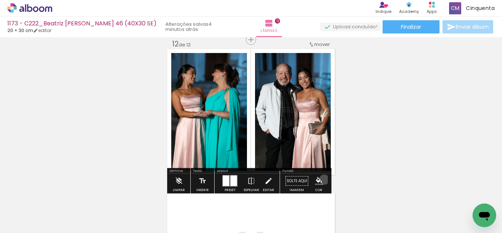
click at [322, 179] on paper-menu-button "#ffebee #ffcdd2 #ef9a9a #e57373 #ef5350 #f44336 #e53935 #d32f2f #c62828 #b71c1c…" at bounding box center [319, 181] width 14 height 14
click at [320, 180] on iron-icon "color picker" at bounding box center [319, 181] width 8 height 8
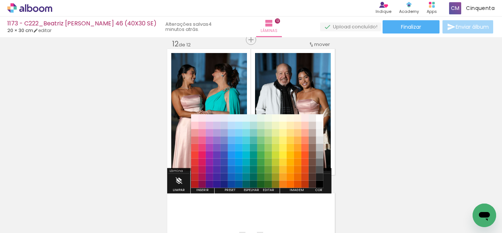
click at [320, 178] on paper-item "#212121" at bounding box center [319, 176] width 7 height 7
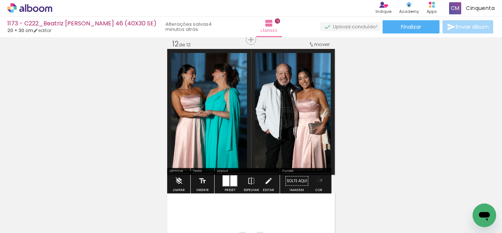
click at [318, 180] on iron-icon "color picker" at bounding box center [319, 181] width 8 height 8
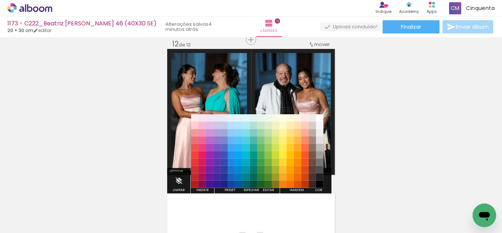
click at [318, 185] on paper-item "#000000" at bounding box center [319, 184] width 7 height 7
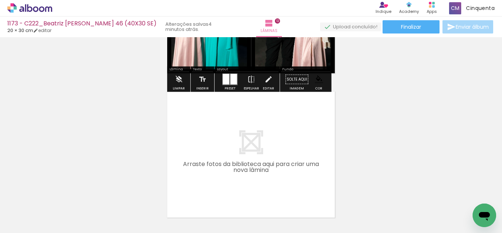
scroll to position [1706, 0]
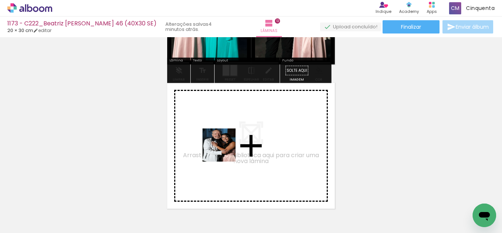
drag, startPoint x: 268, startPoint y: 211, endPoint x: 225, endPoint y: 150, distance: 75.0
click at [225, 150] on quentale-workspace at bounding box center [251, 116] width 502 height 233
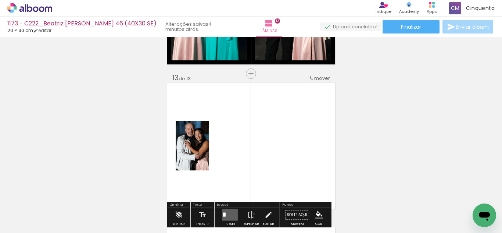
scroll to position [1739, 0]
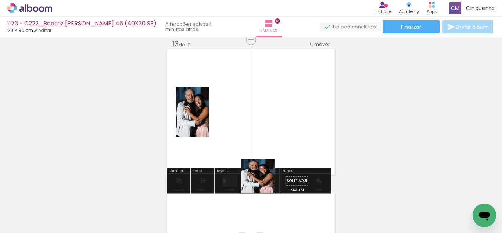
drag, startPoint x: 273, startPoint y: 204, endPoint x: 262, endPoint y: 154, distance: 51.9
click at [266, 149] on quentale-workspace at bounding box center [251, 116] width 502 height 233
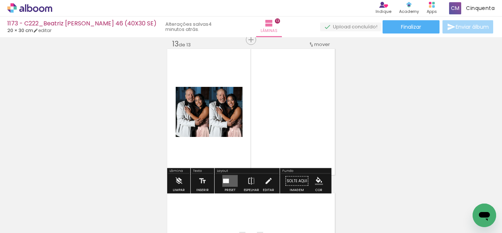
click at [231, 178] on quentale-layouter at bounding box center [229, 181] width 15 height 12
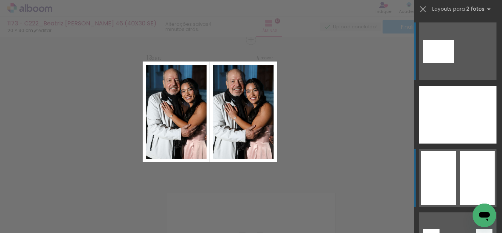
click at [443, 181] on div at bounding box center [438, 178] width 35 height 54
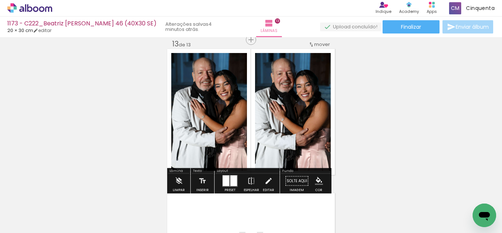
click at [317, 181] on iron-icon "color picker" at bounding box center [319, 181] width 8 height 8
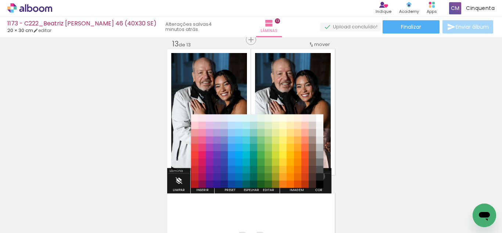
click at [318, 176] on paper-item "#212121" at bounding box center [319, 176] width 7 height 7
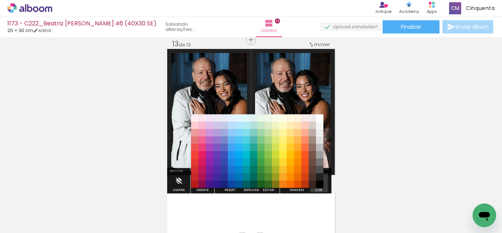
click at [320, 181] on iron-icon "color picker" at bounding box center [319, 181] width 8 height 8
click at [321, 184] on paper-item "#000000" at bounding box center [319, 184] width 7 height 7
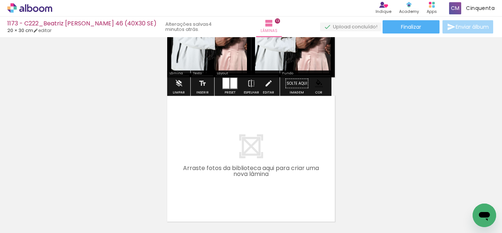
scroll to position [1850, 0]
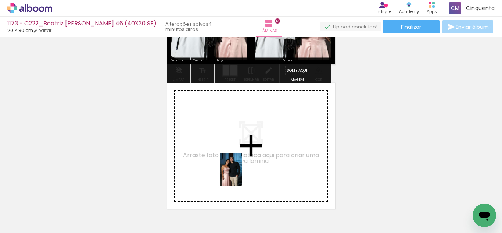
drag, startPoint x: 267, startPoint y: 215, endPoint x: 277, endPoint y: 196, distance: 21.4
click at [242, 173] on quentale-workspace at bounding box center [251, 116] width 502 height 233
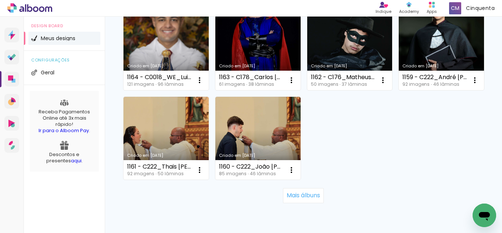
scroll to position [552, 0]
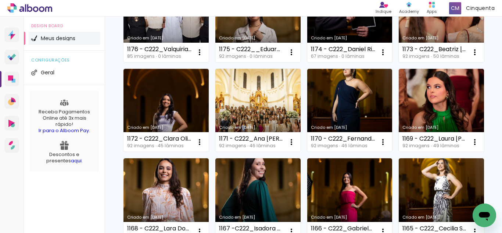
scroll to position [331, 0]
